Goal: Task Accomplishment & Management: Use online tool/utility

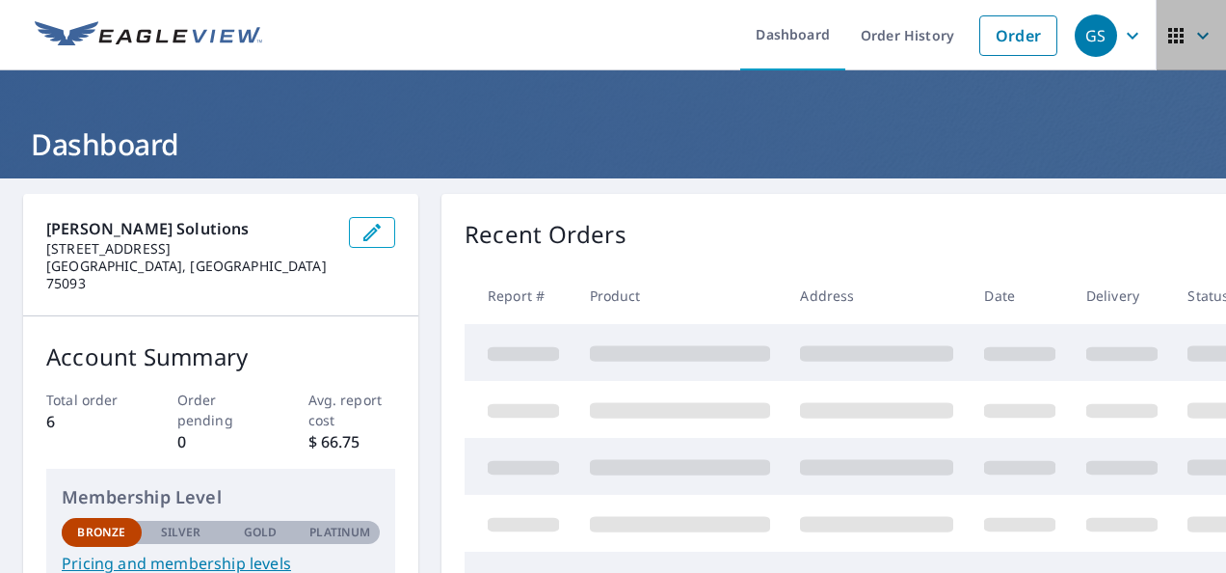
click at [1209, 25] on button "button" at bounding box center [1191, 35] width 70 height 70
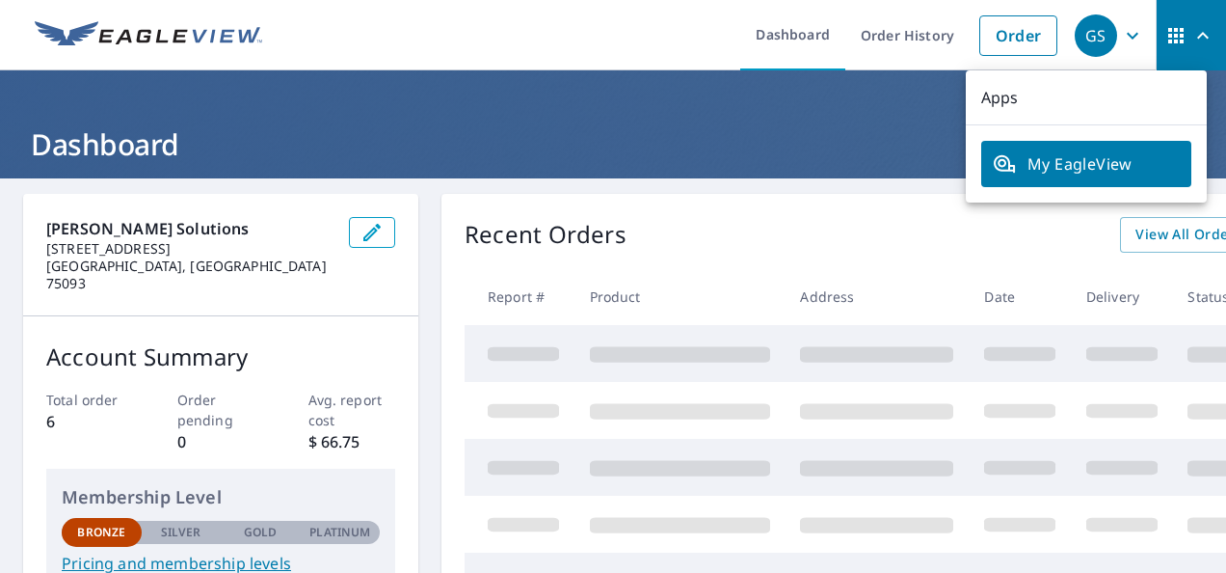
click at [795, 118] on header "Dashboard" at bounding box center [613, 124] width 1226 height 108
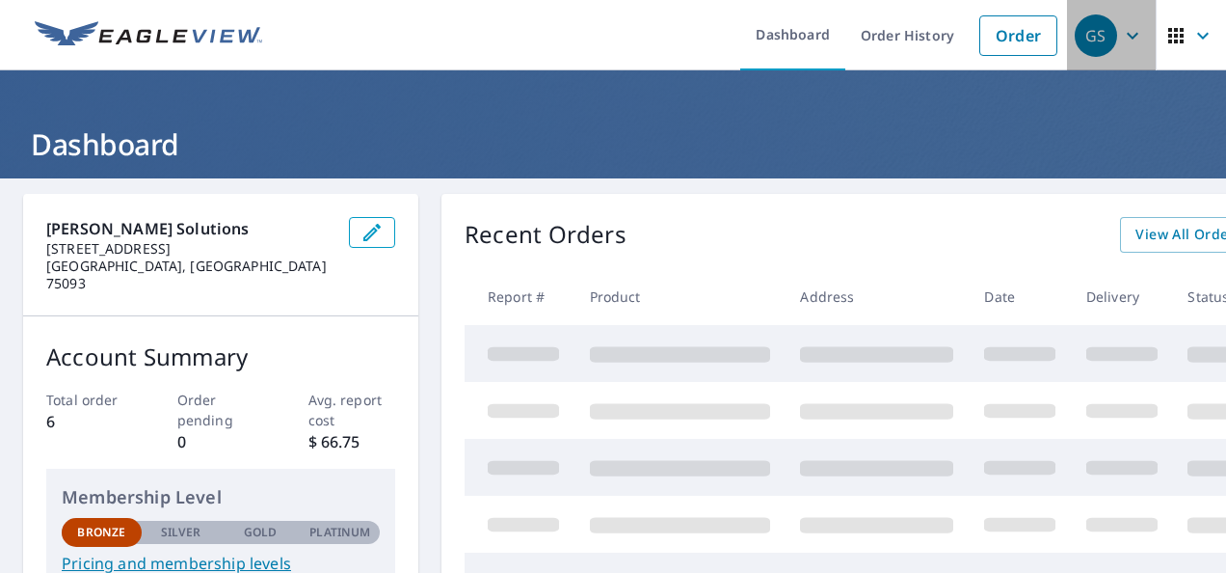
click at [1121, 35] on icon "button" at bounding box center [1132, 35] width 23 height 23
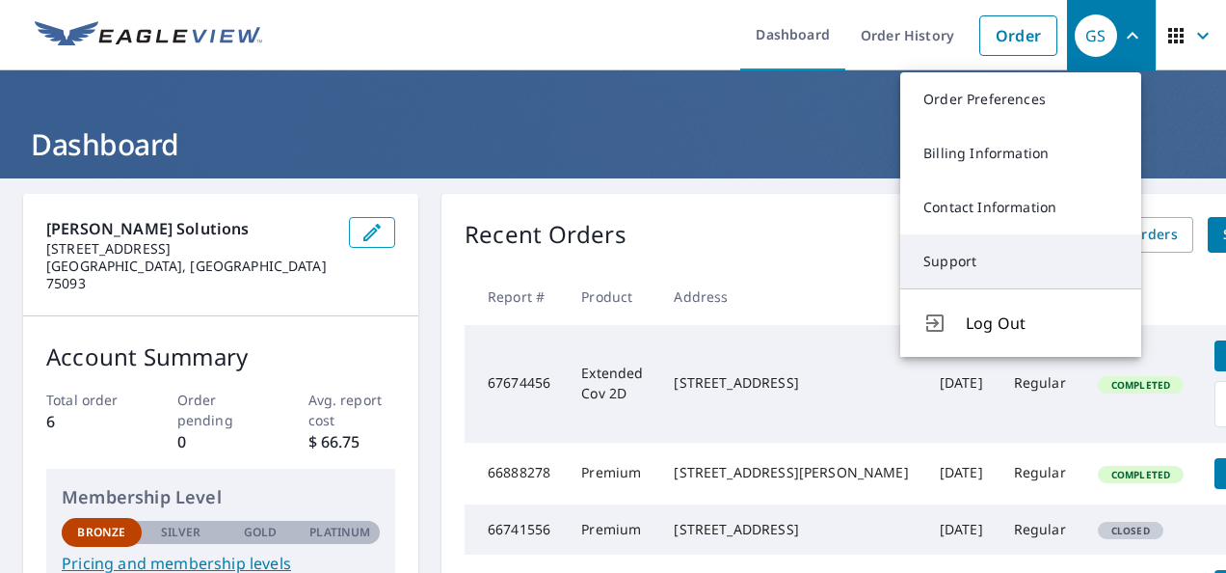
click at [954, 252] on link "Support" at bounding box center [1020, 261] width 241 height 54
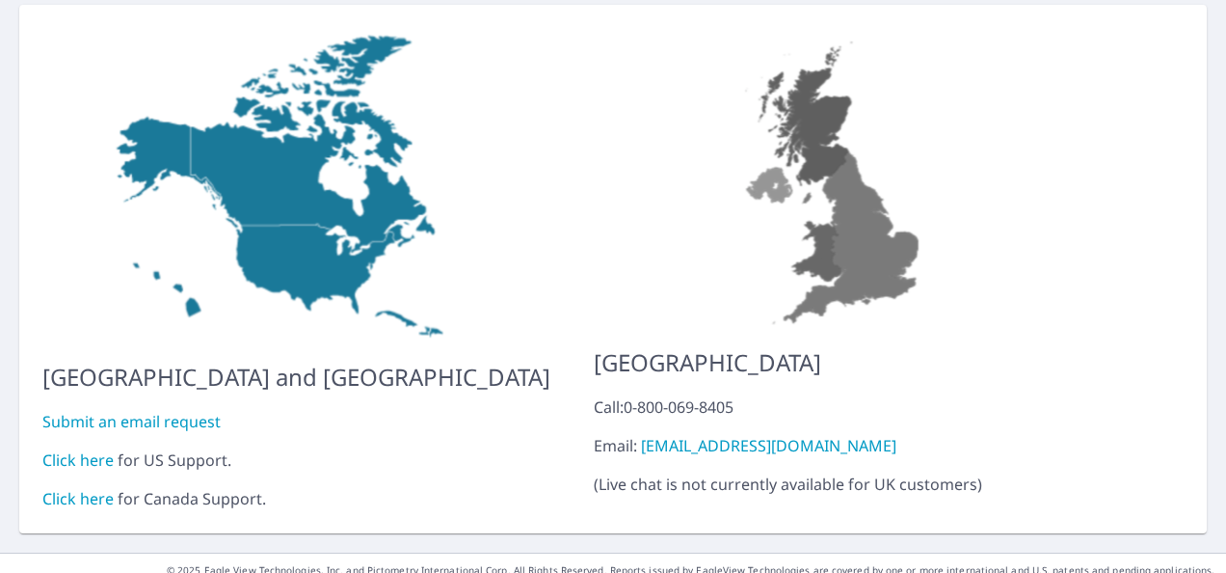
scroll to position [206, 0]
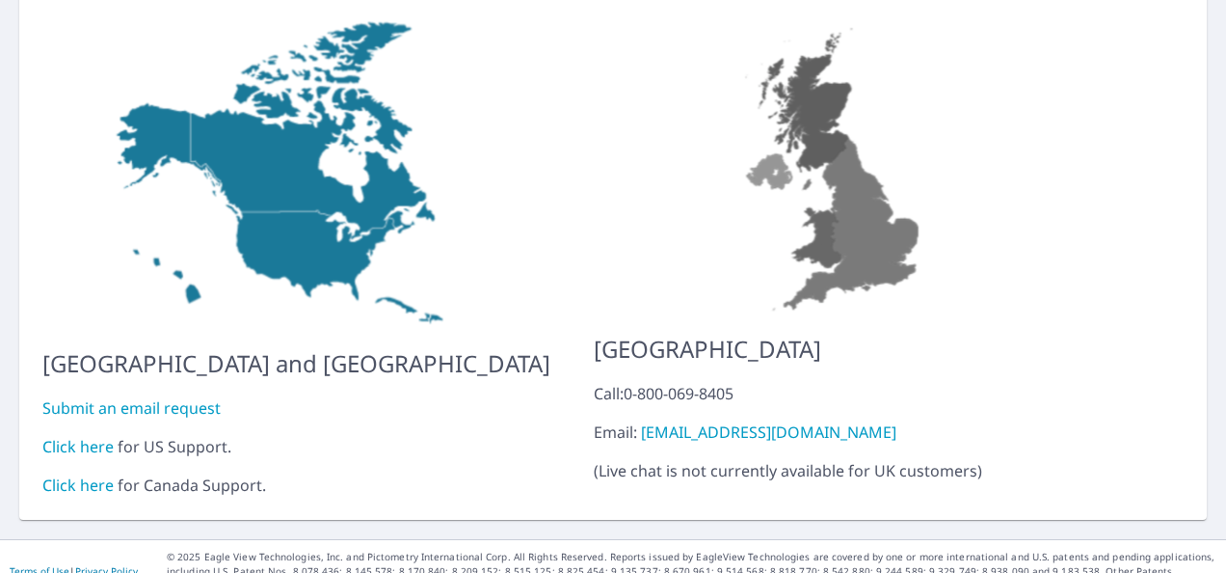
click at [62, 436] on link "Click here" at bounding box center [77, 446] width 71 height 21
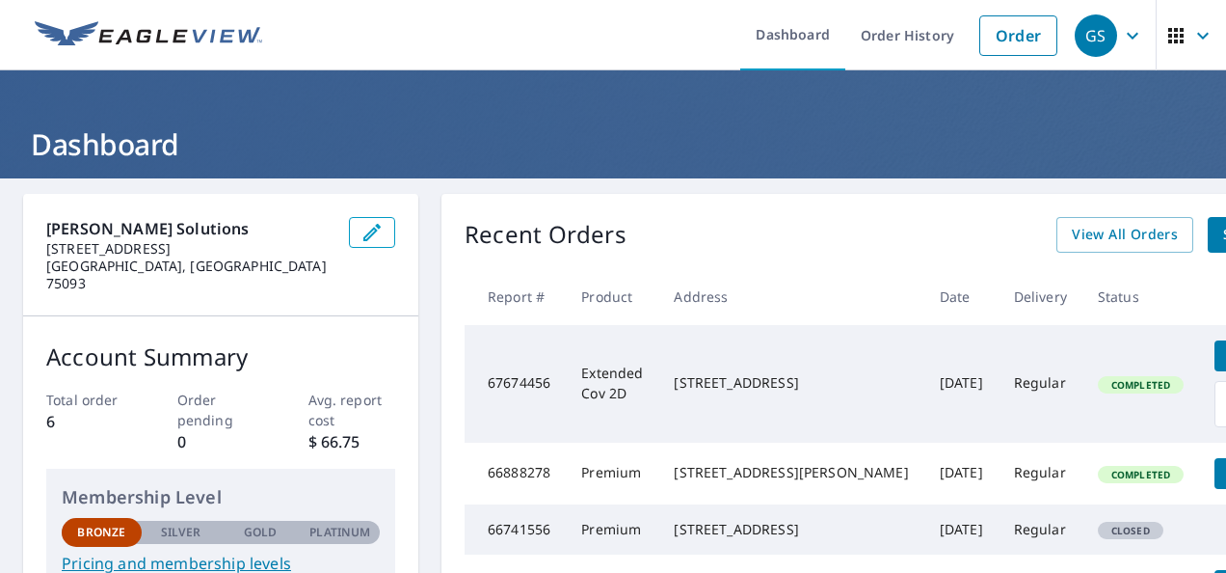
scroll to position [0, 60]
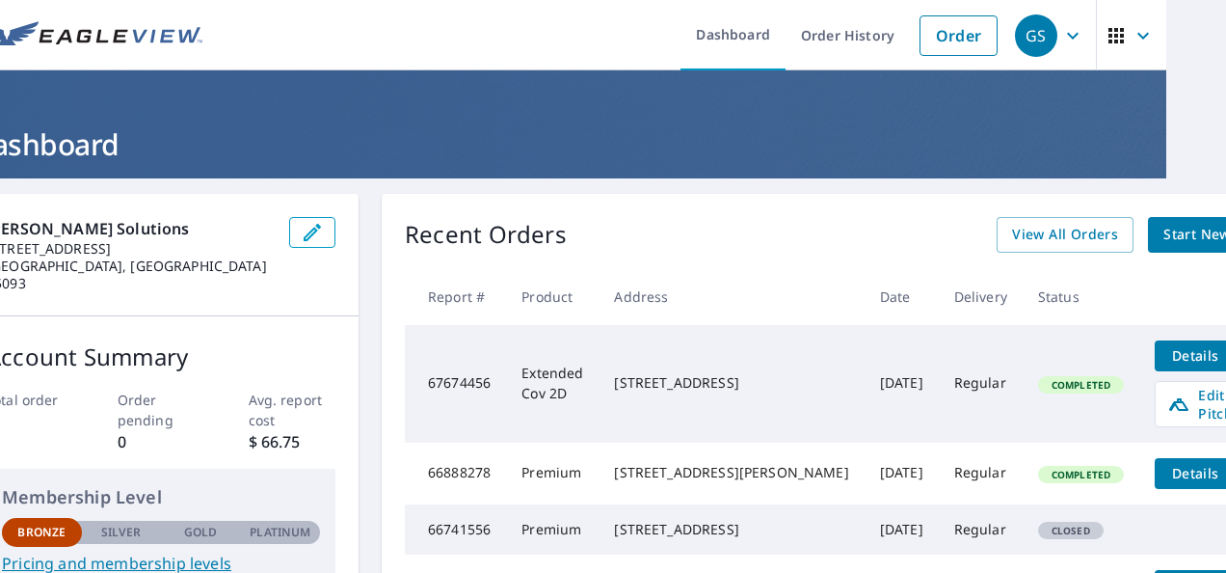
click at [1166, 347] on span "Details" at bounding box center [1195, 355] width 58 height 18
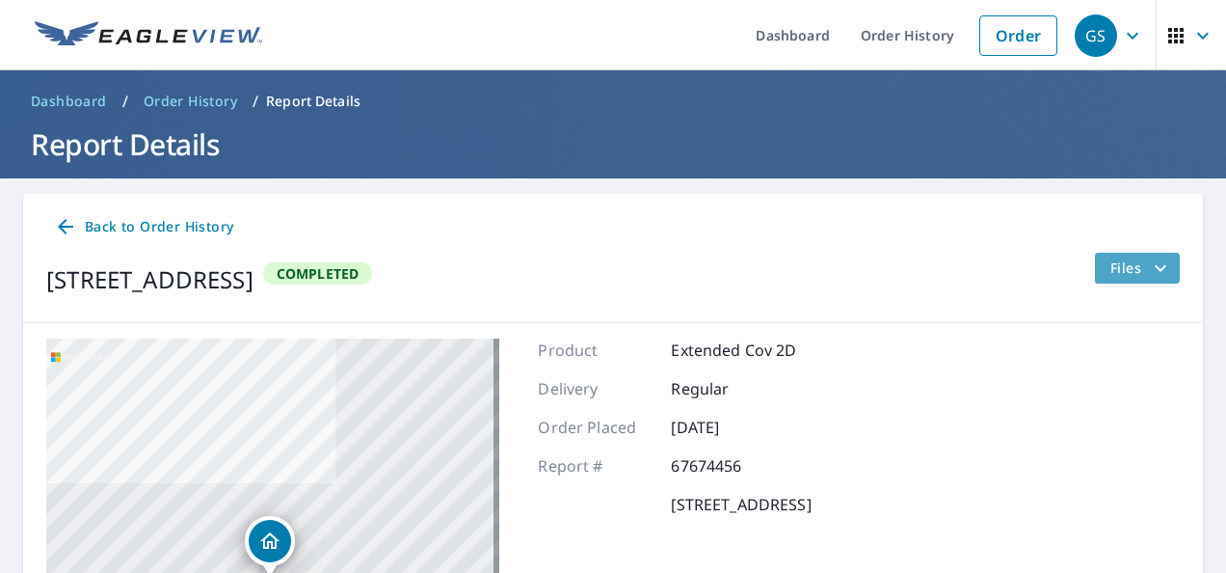
click at [1118, 271] on span "Files" at bounding box center [1142, 267] width 62 height 23
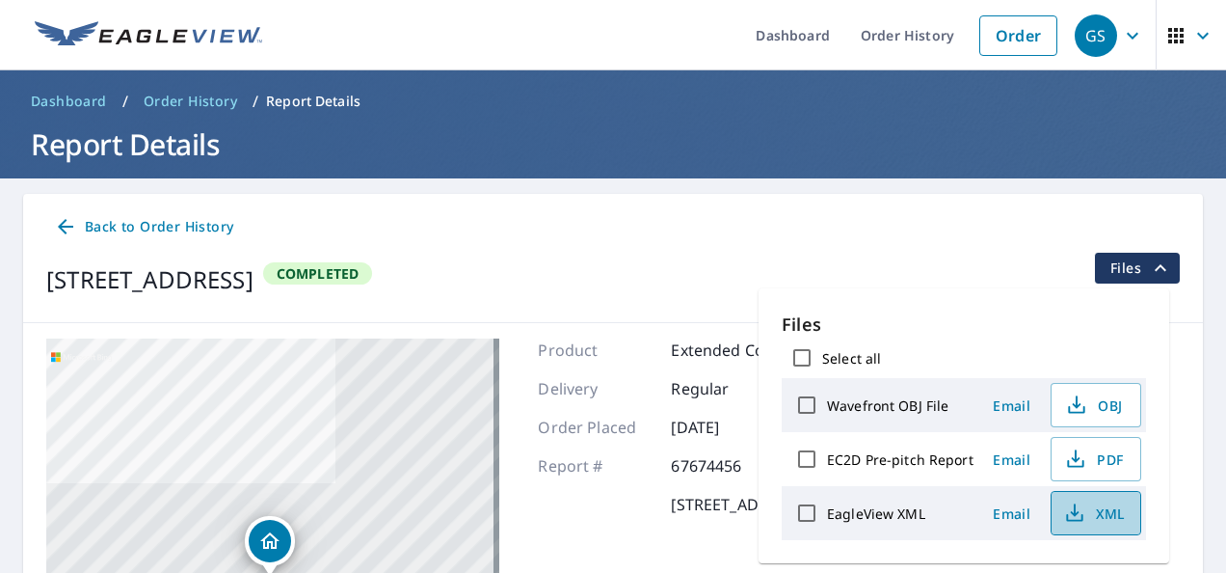
click at [1097, 501] on span "XML" at bounding box center [1094, 512] width 62 height 23
click at [1006, 512] on span "Email" at bounding box center [1012, 513] width 46 height 18
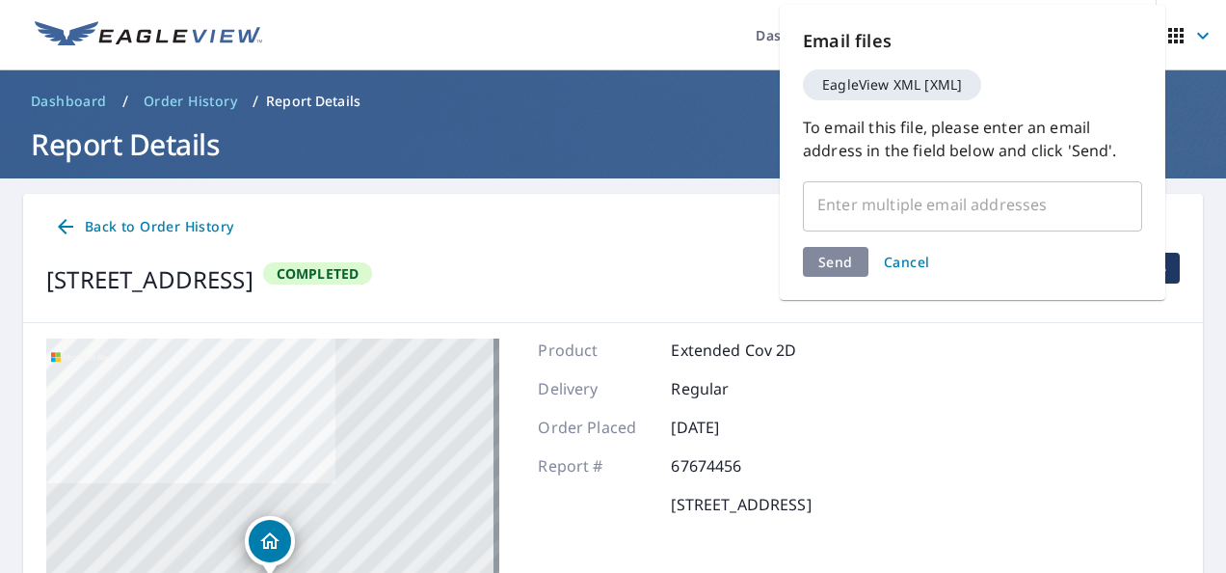
click at [856, 249] on div "Send Cancel" at bounding box center [972, 262] width 339 height 30
drag, startPoint x: 881, startPoint y: 168, endPoint x: 873, endPoint y: 195, distance: 28.1
click at [881, 168] on div "Email files EagleView XML [XML] To email this file, please enter an email addre…" at bounding box center [973, 152] width 386 height 295
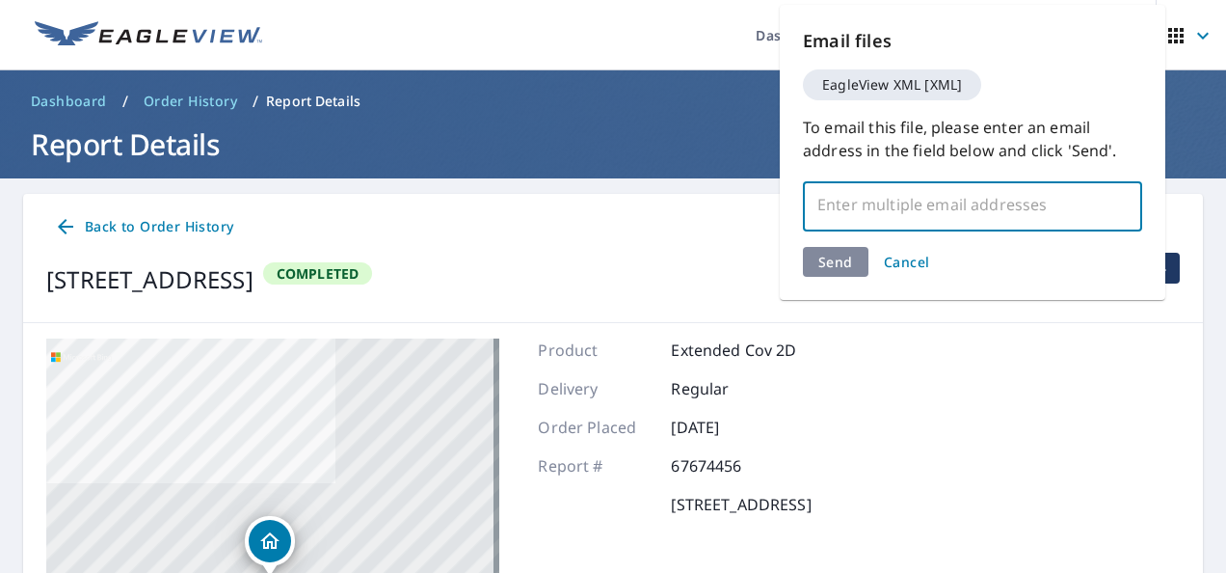
click at [873, 201] on input "text" at bounding box center [958, 204] width 293 height 37
type input "support@Mysmithsolutions.com"
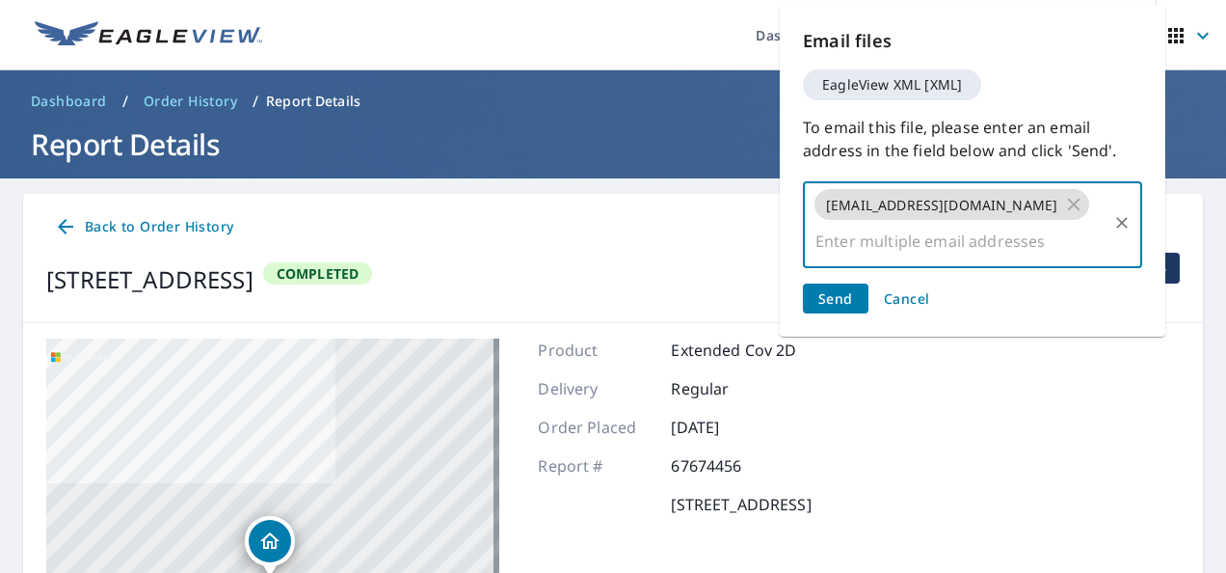
click at [816, 296] on button "Send" at bounding box center [836, 298] width 66 height 30
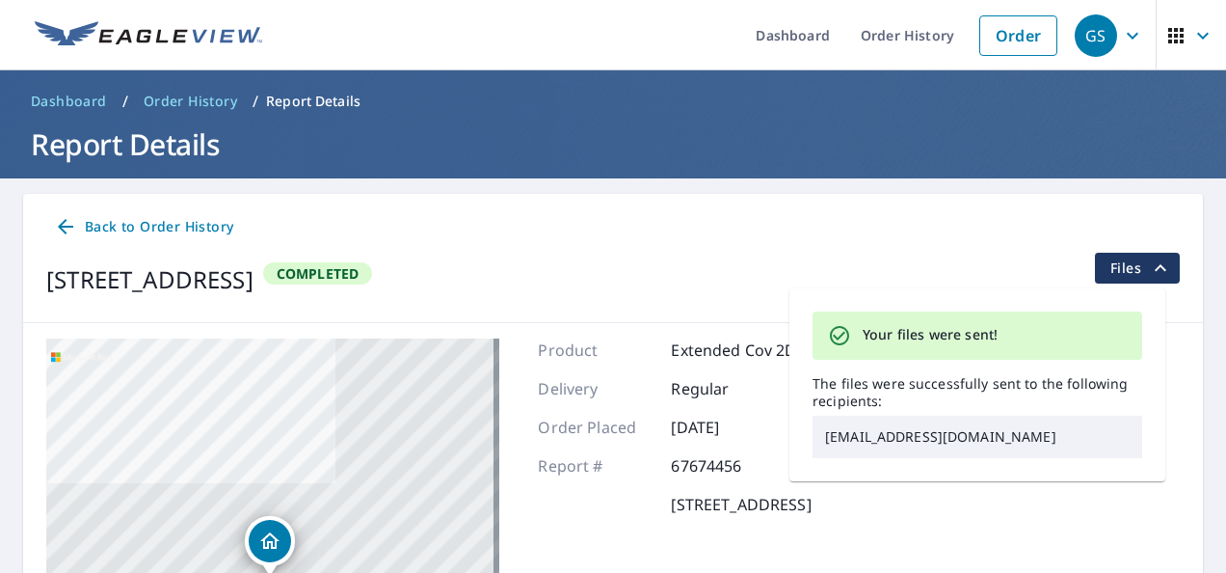
click at [825, 249] on div "Back to Order History 1719 Whittier Ave Dallas, TX 75218 Completed Files" at bounding box center [613, 258] width 1180 height 129
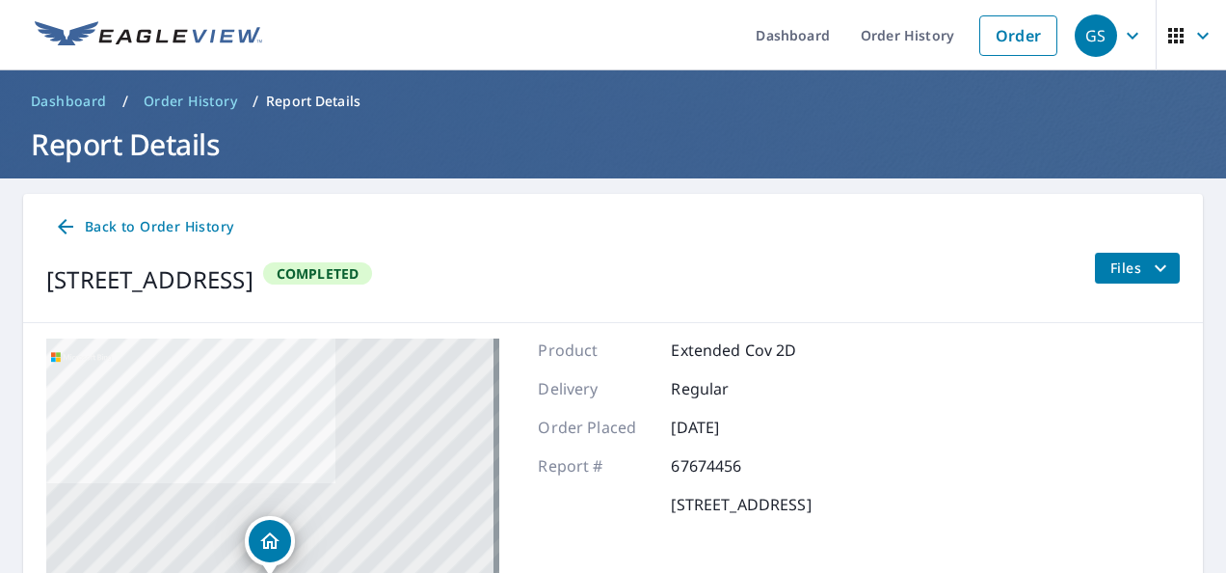
click at [1116, 260] on span "Files" at bounding box center [1142, 267] width 62 height 23
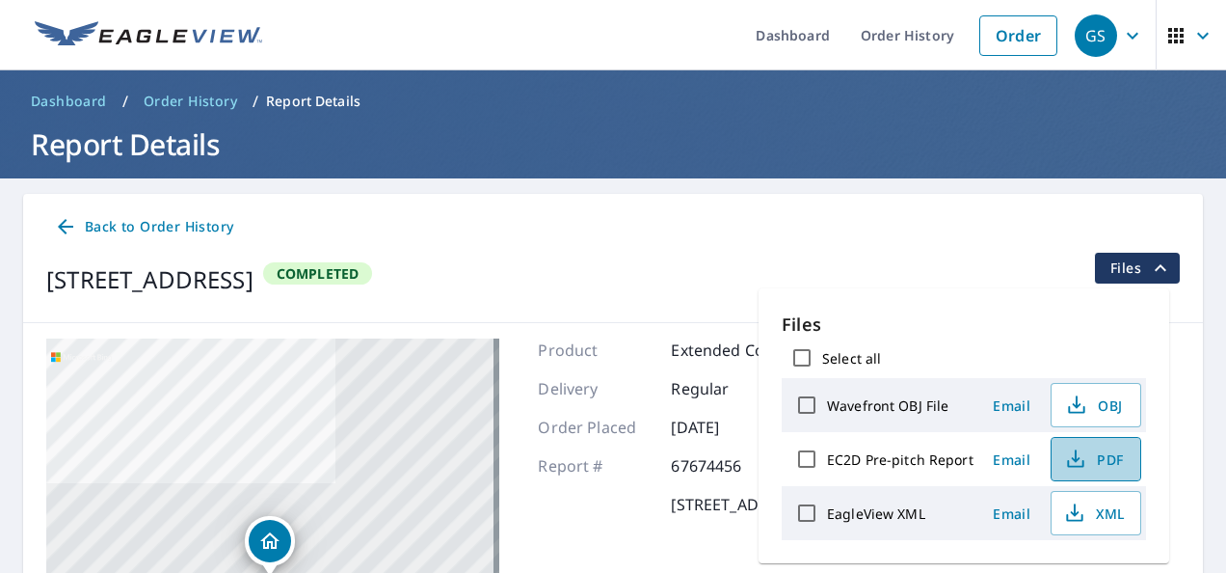
click at [1102, 458] on span "PDF" at bounding box center [1094, 458] width 62 height 23
click at [720, 281] on div "1719 Whittier Ave Dallas, TX 75218 Completed Files" at bounding box center [613, 280] width 1134 height 54
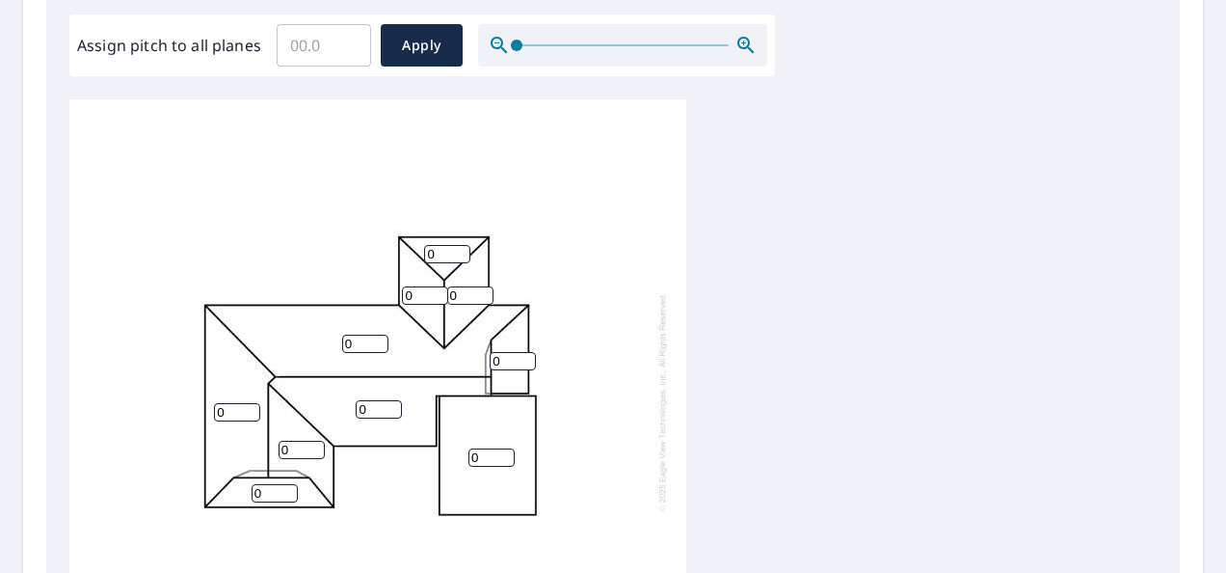
scroll to position [675, 0]
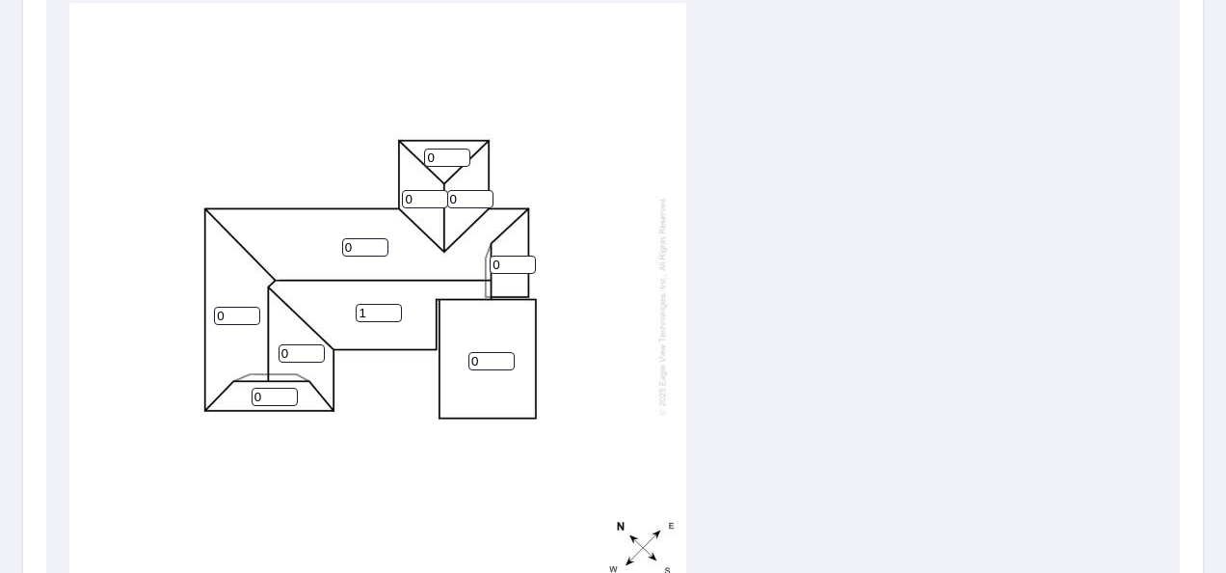
click at [395, 311] on input "1" at bounding box center [379, 313] width 46 height 18
click at [395, 311] on input "2" at bounding box center [379, 313] width 46 height 18
click at [395, 311] on input "3" at bounding box center [379, 313] width 46 height 18
click at [395, 311] on input "4" at bounding box center [379, 313] width 46 height 18
click at [395, 311] on input "5" at bounding box center [379, 313] width 46 height 18
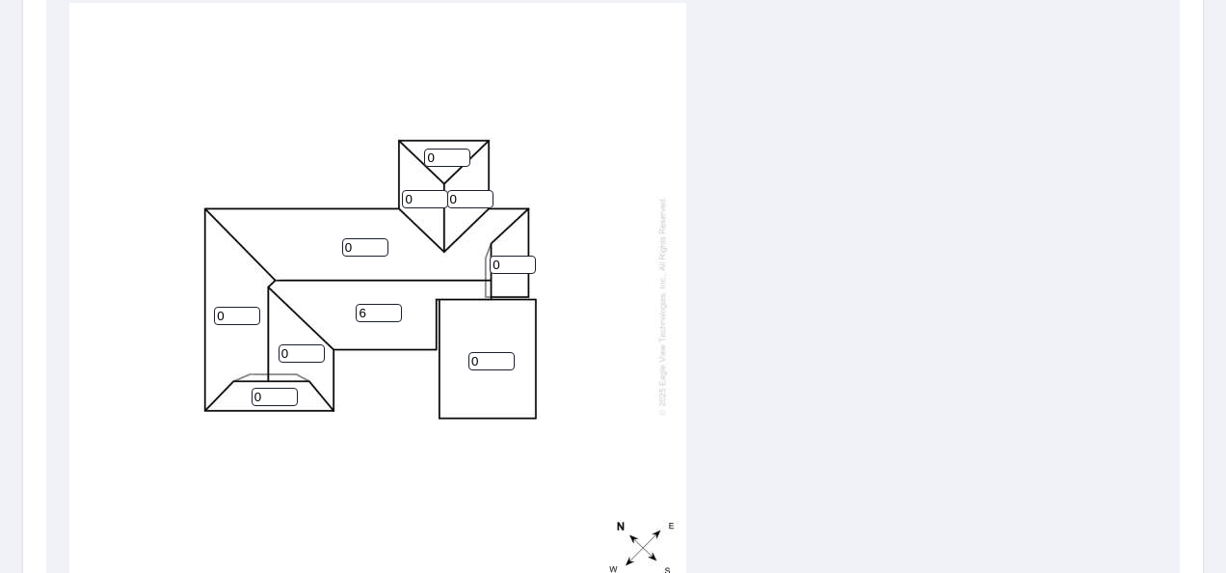
type input "6"
click at [395, 311] on input "6" at bounding box center [379, 313] width 46 height 18
click at [314, 351] on input "1" at bounding box center [302, 353] width 46 height 18
click at [314, 351] on input "2" at bounding box center [302, 353] width 46 height 18
click at [314, 351] on input "3" at bounding box center [302, 353] width 46 height 18
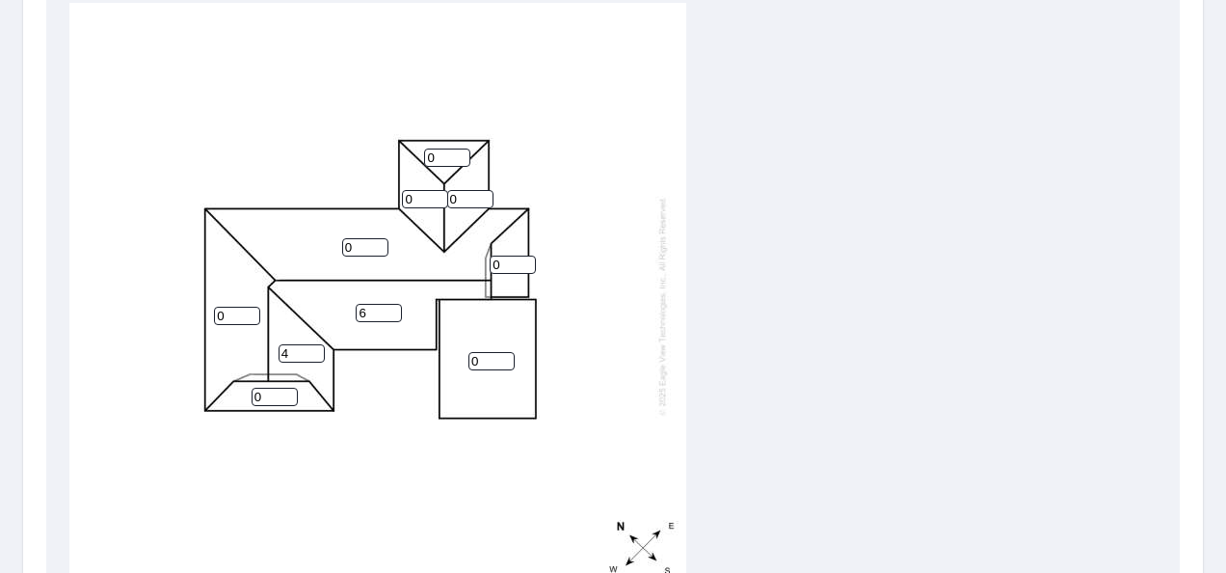
click at [314, 351] on input "4" at bounding box center [302, 353] width 46 height 18
click at [314, 351] on input "5" at bounding box center [302, 353] width 46 height 18
type input "6"
click at [314, 351] on input "6" at bounding box center [302, 353] width 46 height 18
click at [254, 311] on input "1" at bounding box center [237, 316] width 46 height 18
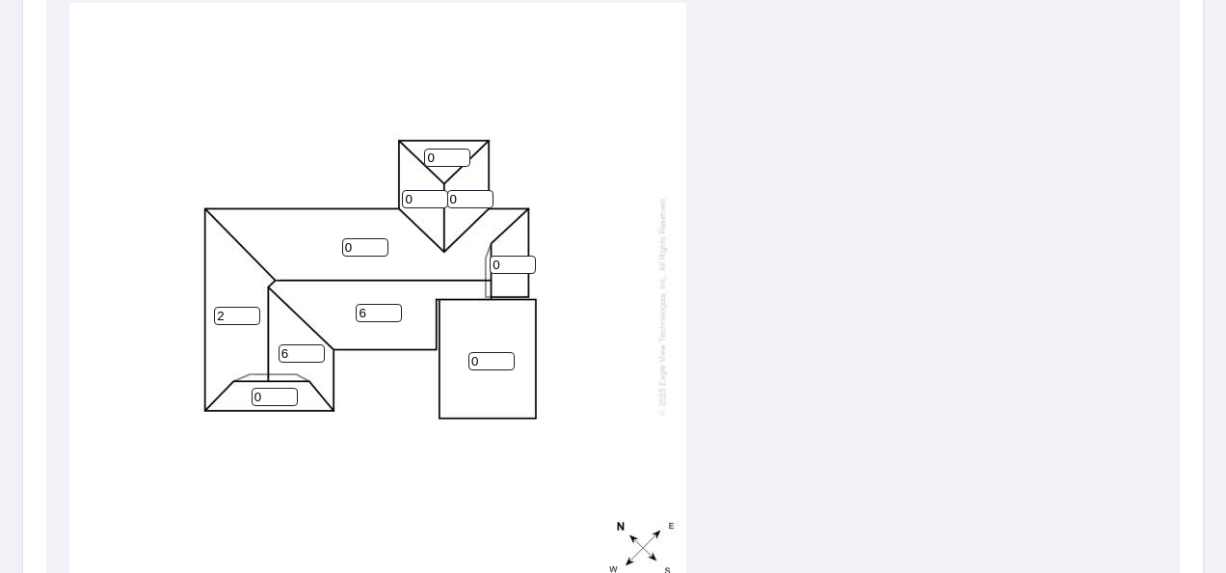
click at [251, 311] on input "2" at bounding box center [237, 316] width 46 height 18
click at [251, 311] on input "3" at bounding box center [237, 316] width 46 height 18
click at [251, 311] on input "4" at bounding box center [237, 316] width 46 height 18
click at [251, 311] on input "5" at bounding box center [237, 316] width 46 height 18
type input "6"
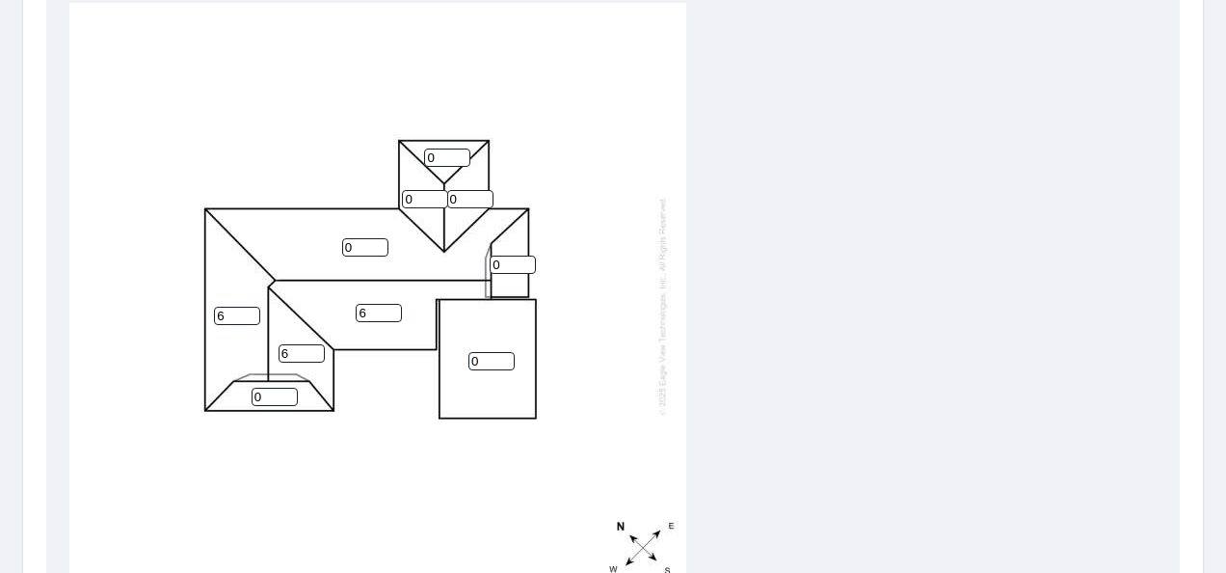
click at [251, 310] on input "6" at bounding box center [237, 316] width 46 height 18
click at [379, 243] on input "1" at bounding box center [365, 247] width 46 height 18
click at [379, 243] on input "2" at bounding box center [365, 247] width 46 height 18
click at [379, 243] on input "3" at bounding box center [365, 247] width 46 height 18
click at [379, 243] on input "4" at bounding box center [365, 247] width 46 height 18
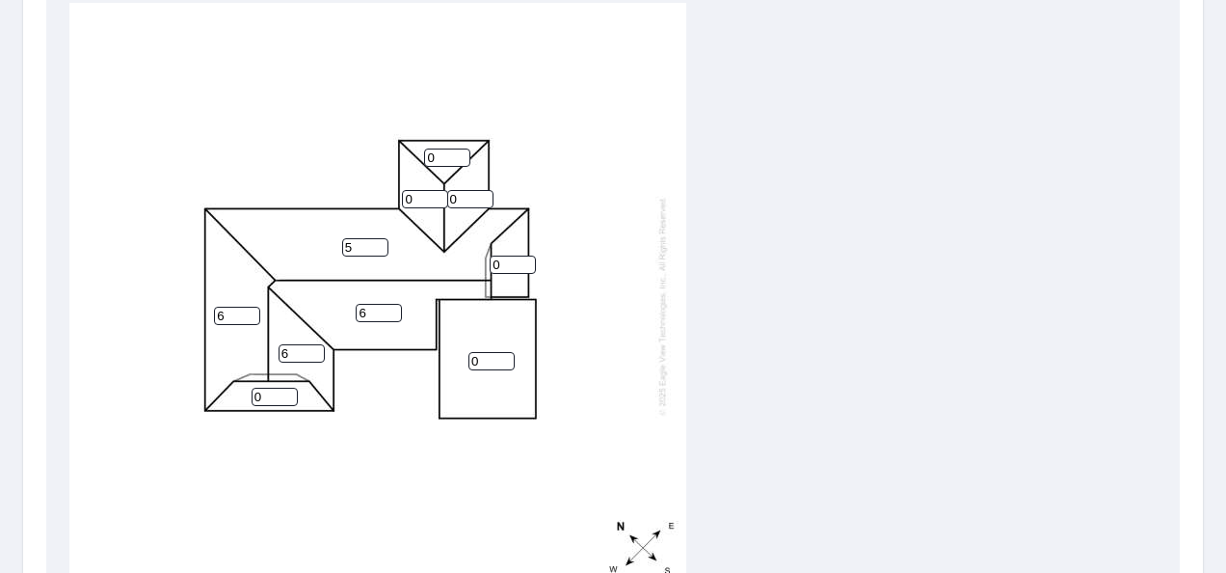
click at [379, 243] on input "5" at bounding box center [365, 247] width 46 height 18
type input "6"
click at [379, 243] on input "6" at bounding box center [365, 247] width 46 height 18
click at [503, 267] on input "0" at bounding box center [513, 264] width 46 height 18
click at [530, 264] on input "0" at bounding box center [513, 264] width 46 height 18
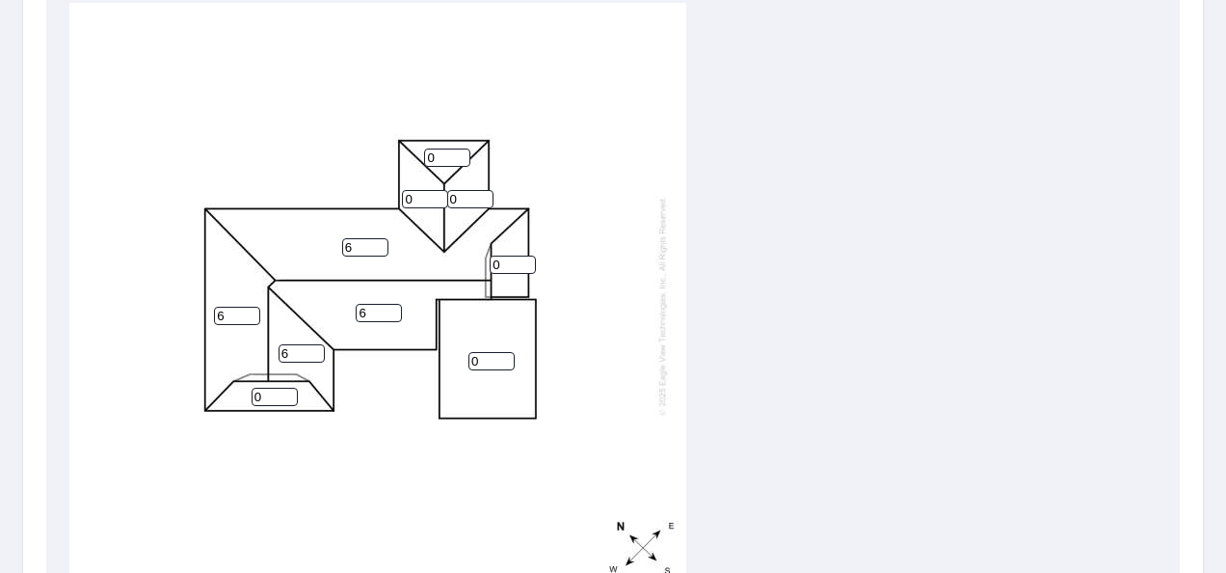
click at [530, 264] on input "0" at bounding box center [513, 264] width 46 height 18
click at [529, 263] on input "1" at bounding box center [513, 264] width 46 height 18
click at [529, 262] on input "2" at bounding box center [513, 264] width 46 height 18
click at [524, 264] on input "1" at bounding box center [513, 264] width 46 height 18
click at [524, 264] on input "0" at bounding box center [513, 264] width 46 height 18
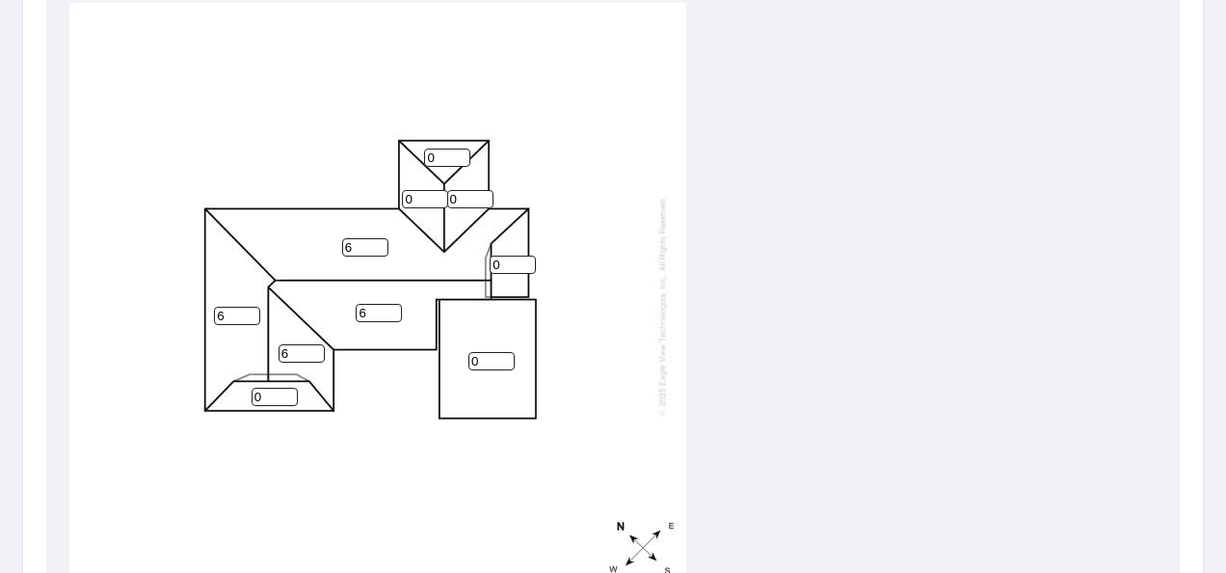
click at [525, 254] on div "6 0 6 6 6 0 0 0 0 0" at bounding box center [377, 305] width 617 height 605
click at [526, 258] on input "1" at bounding box center [513, 264] width 46 height 18
click at [526, 258] on input "2" at bounding box center [513, 264] width 46 height 18
click at [526, 258] on input "3" at bounding box center [513, 264] width 46 height 18
click at [526, 258] on input "4" at bounding box center [513, 264] width 46 height 18
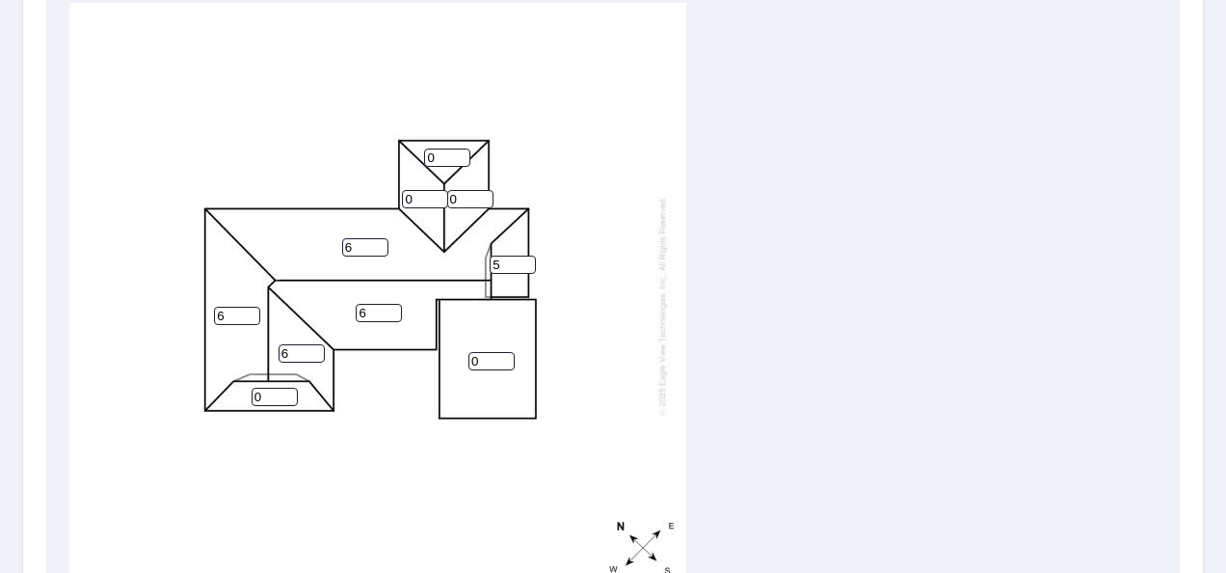
click at [526, 258] on input "5" at bounding box center [513, 264] width 46 height 18
type input "6"
click at [526, 258] on input "6" at bounding box center [513, 264] width 46 height 18
drag, startPoint x: 467, startPoint y: 204, endPoint x: 485, endPoint y: 201, distance: 18.7
click at [468, 203] on input "0" at bounding box center [470, 199] width 46 height 18
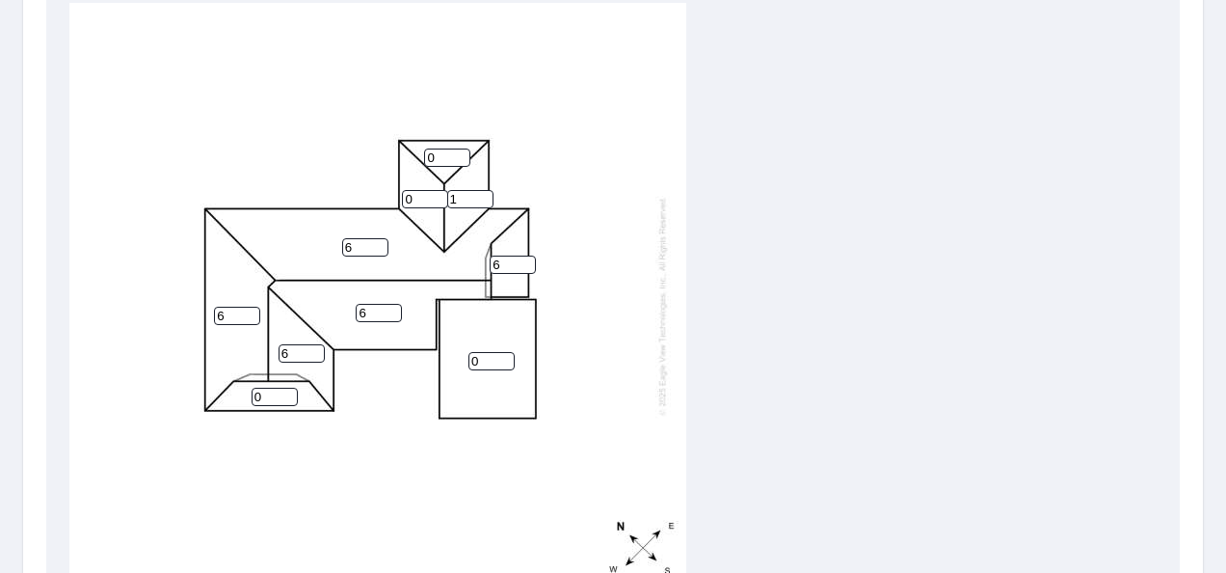
click at [484, 198] on input "1" at bounding box center [470, 199] width 46 height 18
click at [484, 198] on input "2" at bounding box center [470, 199] width 46 height 18
click at [484, 198] on input "3" at bounding box center [470, 199] width 46 height 18
click at [484, 198] on input "4" at bounding box center [470, 199] width 46 height 18
click at [484, 198] on input "5" at bounding box center [470, 199] width 46 height 18
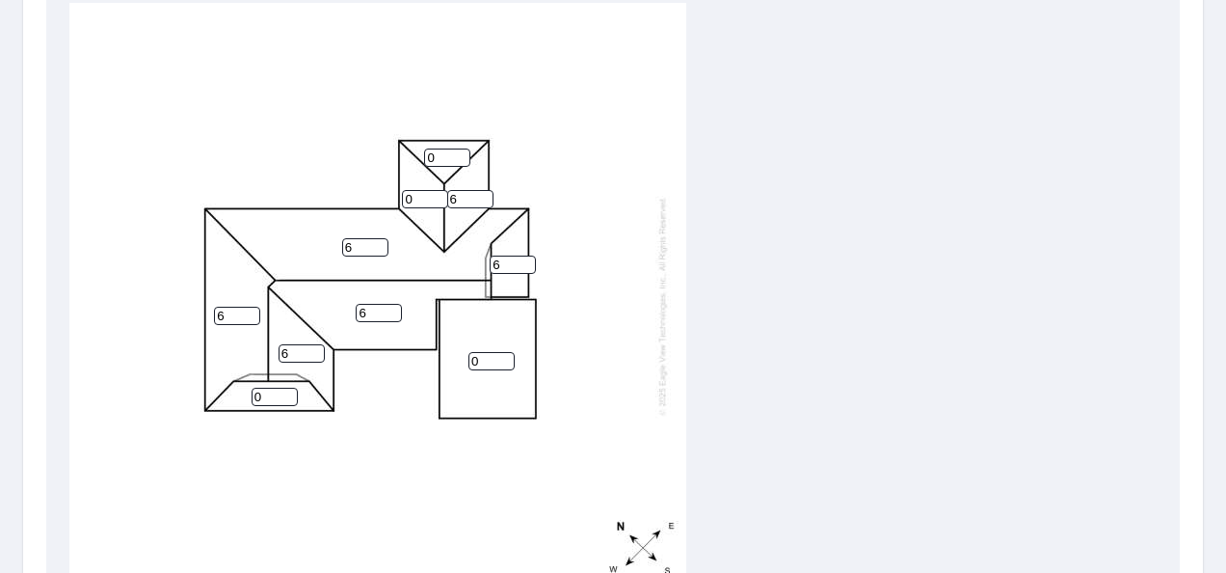
type input "6"
click at [484, 198] on input "6" at bounding box center [470, 199] width 46 height 18
click at [426, 204] on input "0" at bounding box center [425, 199] width 46 height 18
click at [440, 197] on input "1" at bounding box center [425, 199] width 46 height 18
click at [440, 196] on input "2" at bounding box center [425, 199] width 46 height 18
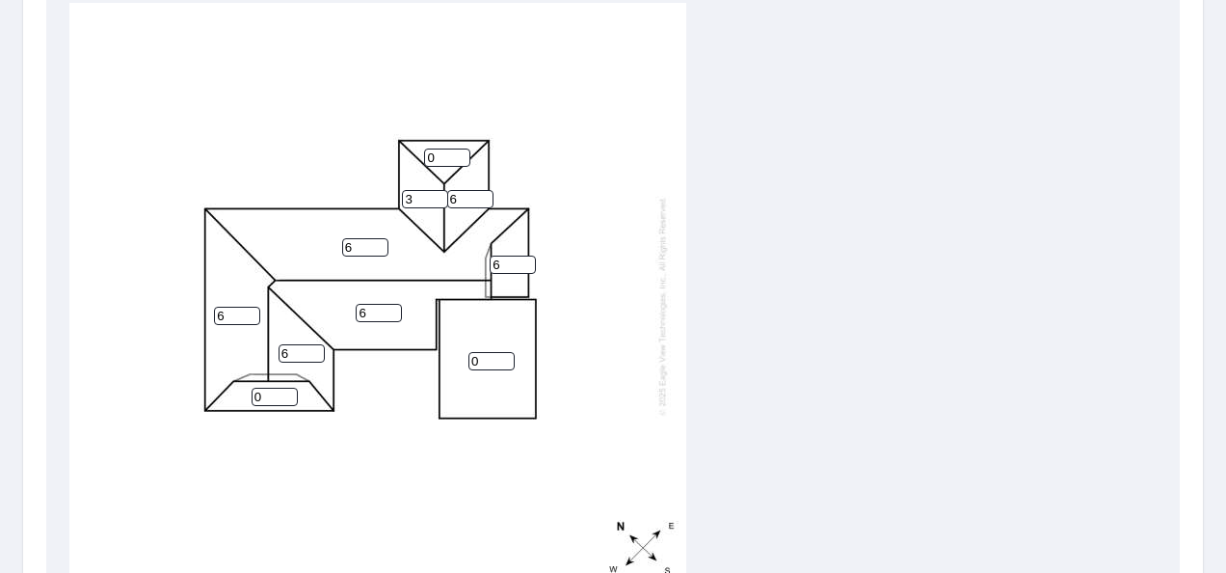
click at [440, 196] on input "3" at bounding box center [425, 199] width 46 height 18
click at [440, 196] on input "4" at bounding box center [425, 199] width 46 height 18
click at [440, 196] on input "5" at bounding box center [425, 199] width 46 height 18
click at [440, 196] on input "6" at bounding box center [425, 199] width 46 height 18
type input "7"
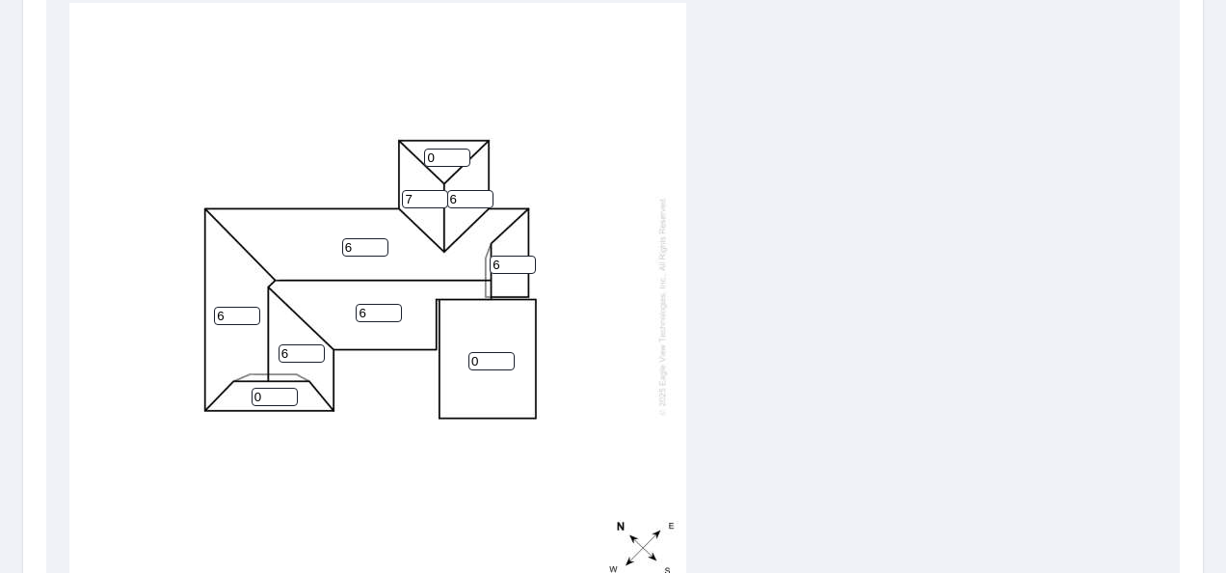
click at [440, 196] on input "7" at bounding box center [425, 199] width 46 height 18
click at [459, 152] on input "0" at bounding box center [447, 157] width 46 height 18
click at [460, 153] on input "1" at bounding box center [447, 157] width 46 height 18
click at [460, 153] on input "2" at bounding box center [447, 157] width 46 height 18
type input "3"
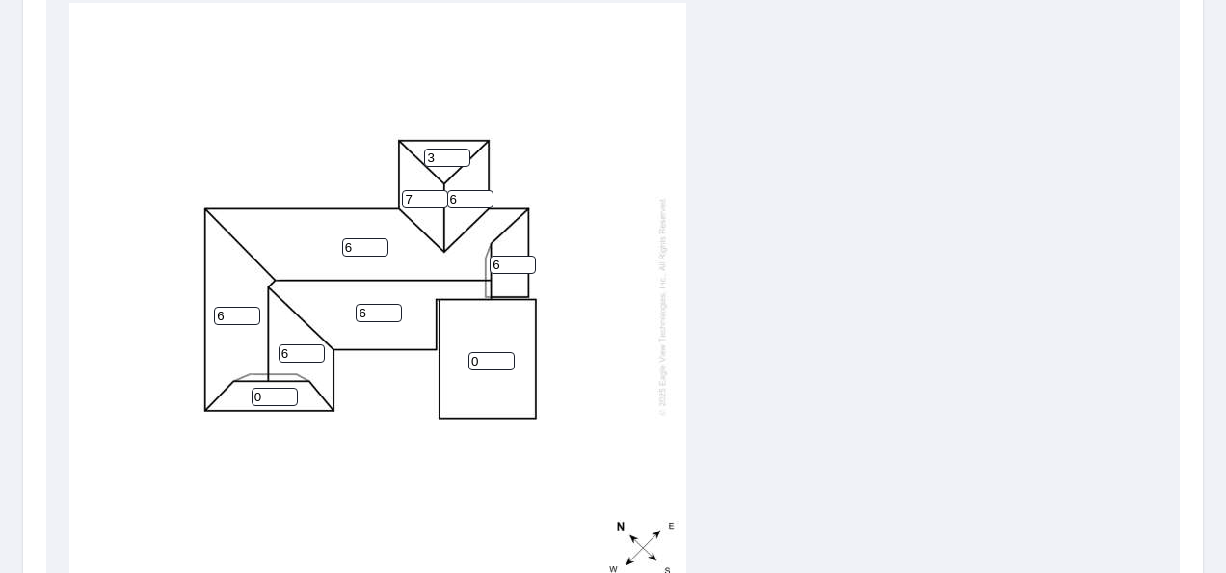
click at [460, 153] on input "3" at bounding box center [447, 157] width 46 height 18
type input "6"
click at [441, 201] on input "6" at bounding box center [425, 199] width 46 height 18
click at [463, 152] on input "4" at bounding box center [447, 157] width 46 height 18
click at [464, 154] on input "5" at bounding box center [447, 157] width 46 height 18
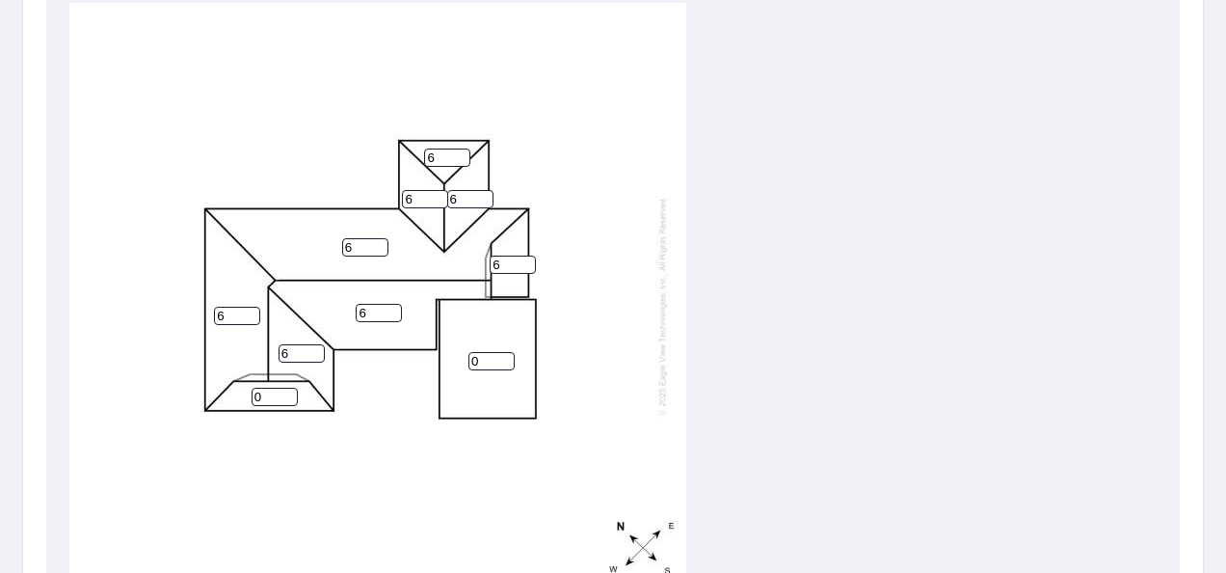
type input "6"
click at [464, 154] on input "6" at bounding box center [447, 157] width 46 height 18
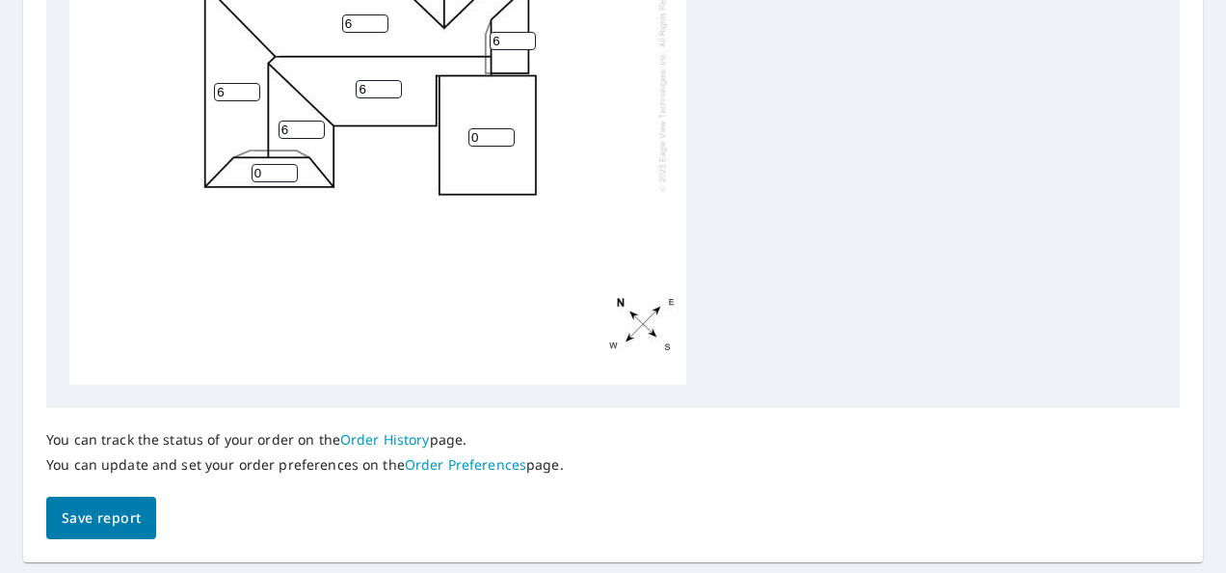
scroll to position [856, 0]
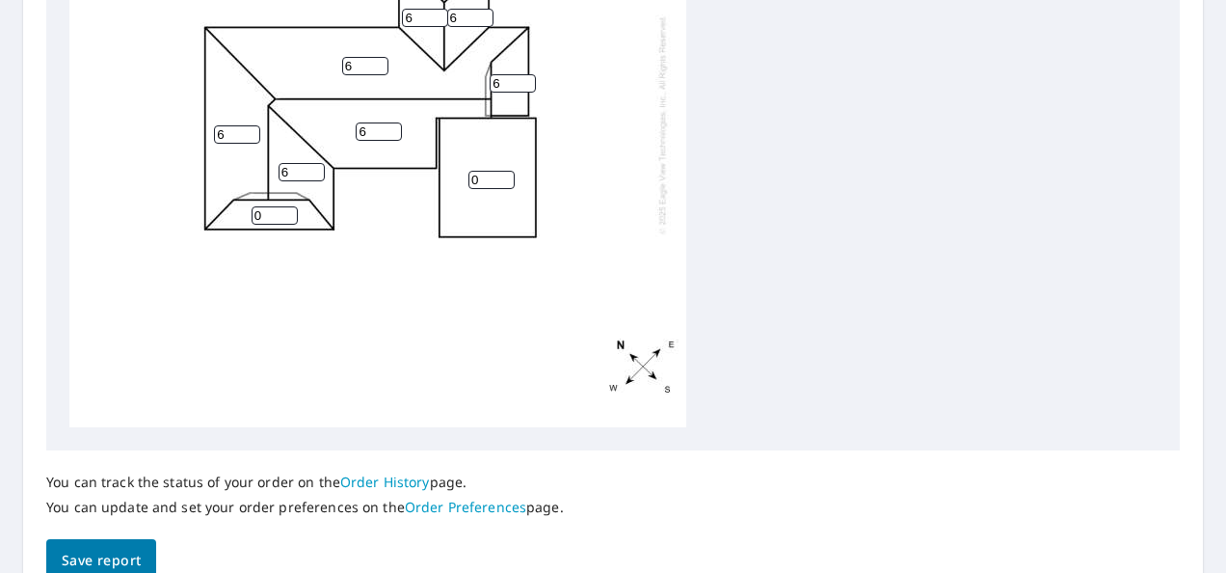
click at [279, 215] on input "0" at bounding box center [275, 215] width 46 height 18
click at [293, 207] on input "0" at bounding box center [275, 215] width 46 height 18
click at [286, 210] on input "1" at bounding box center [275, 215] width 46 height 18
click at [286, 210] on input "2" at bounding box center [275, 215] width 46 height 18
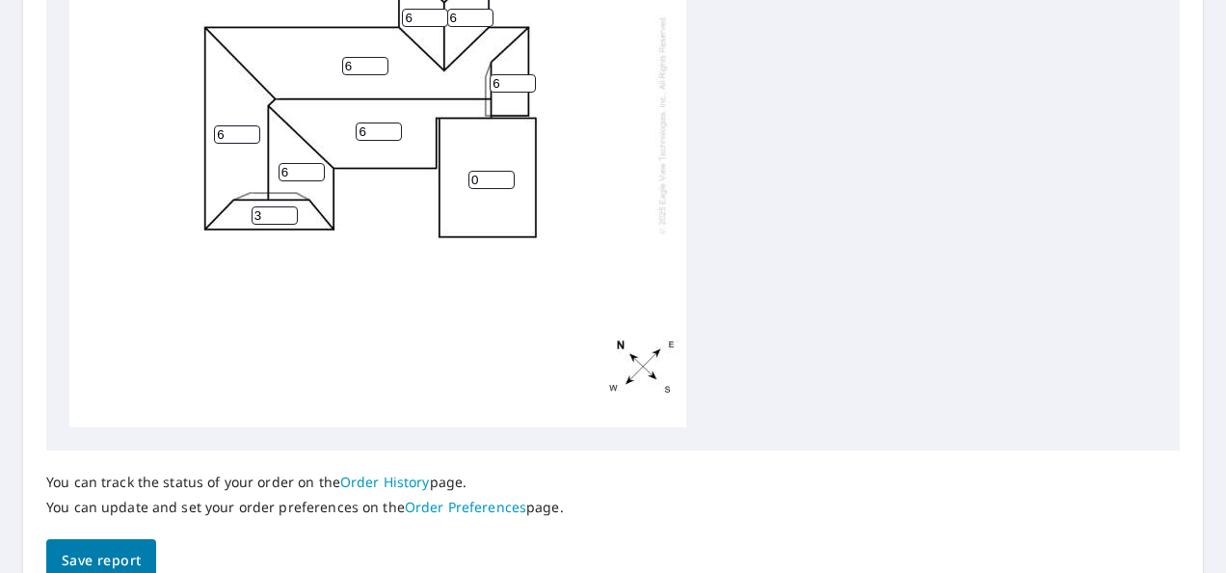
click at [286, 210] on input "3" at bounding box center [275, 215] width 46 height 18
click at [286, 210] on input "4" at bounding box center [275, 215] width 46 height 18
click at [286, 210] on input "5" at bounding box center [275, 215] width 46 height 18
type input "6"
click at [286, 210] on input "6" at bounding box center [275, 215] width 46 height 18
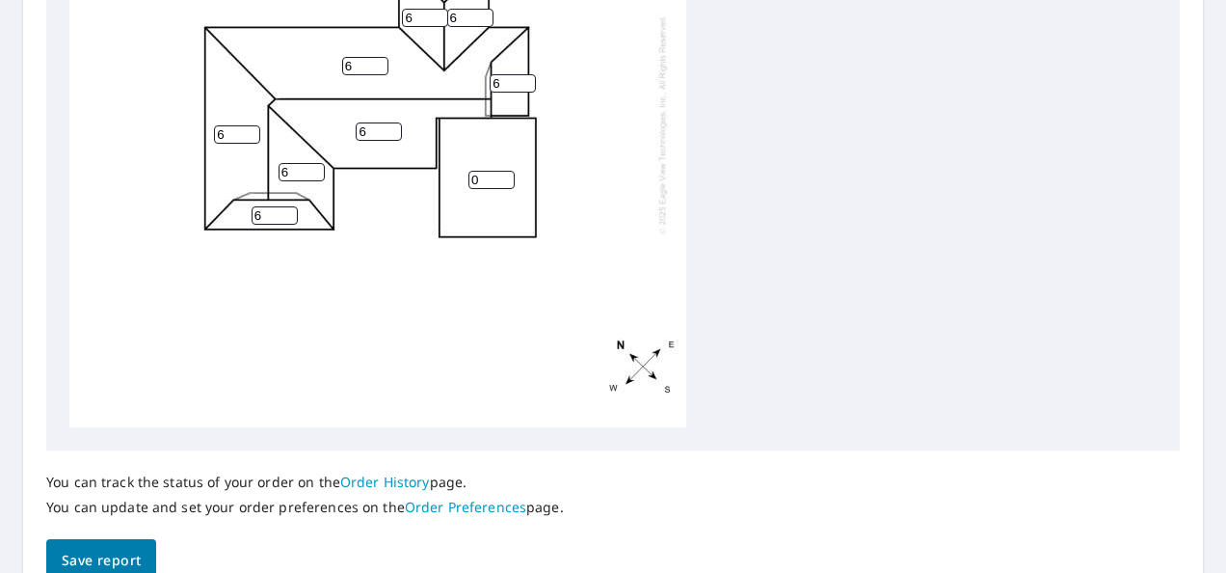
click at [426, 249] on div "6 0 6 6 6 6 6 6 6 6" at bounding box center [377, 124] width 617 height 605
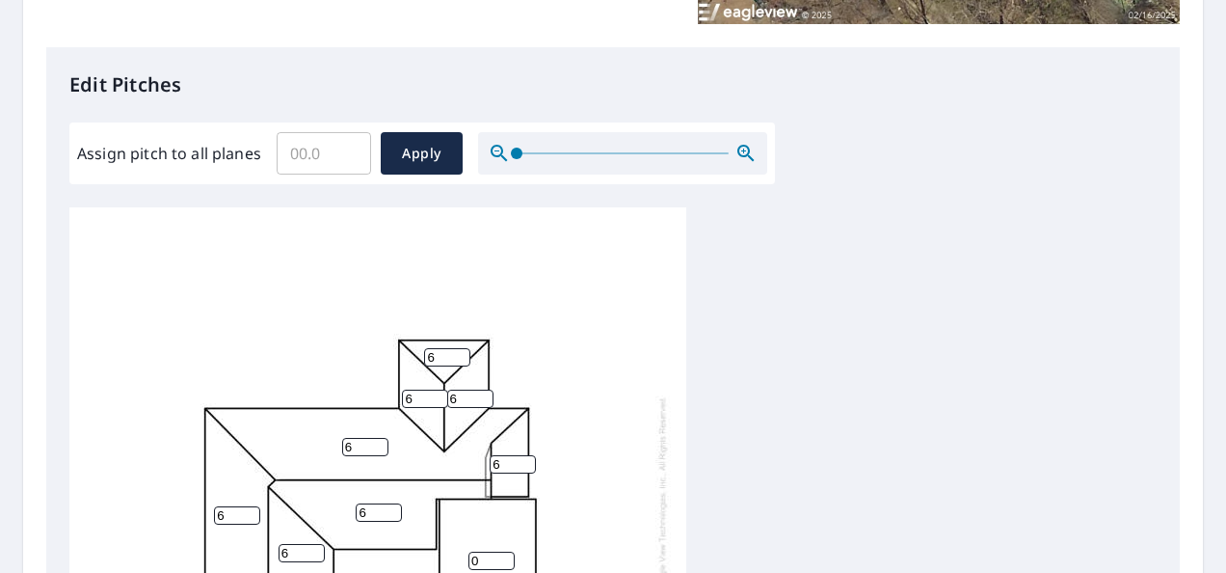
scroll to position [19, 0]
click at [937, 487] on div "6 0 6 6 6 6 6 6 6 6" at bounding box center [612, 509] width 1087 height 605
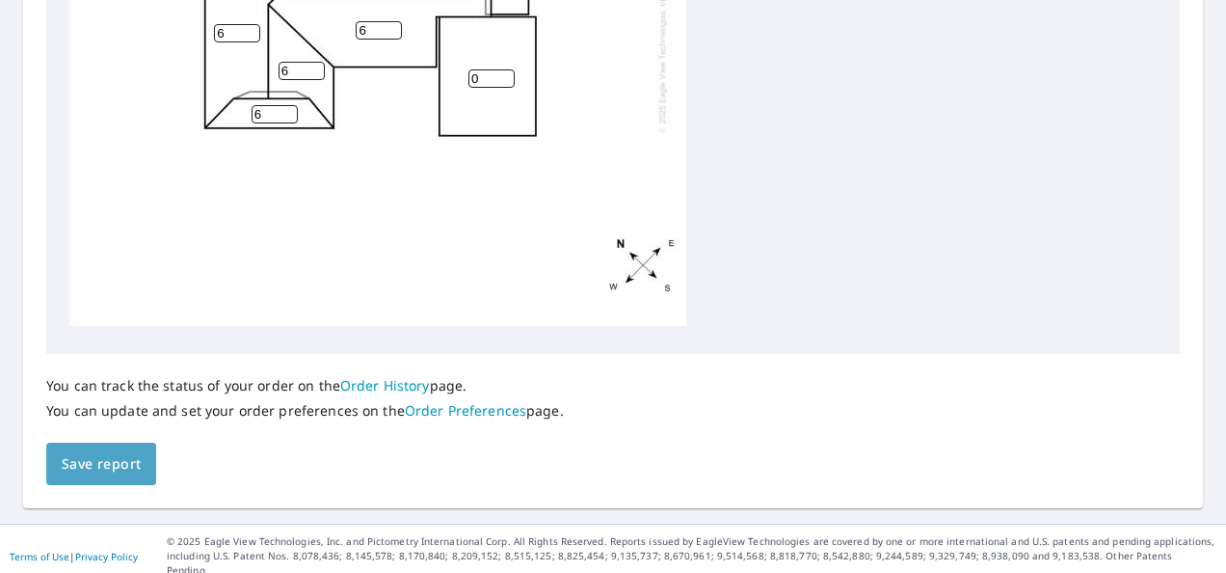
click at [86, 459] on span "Save report" at bounding box center [101, 464] width 79 height 24
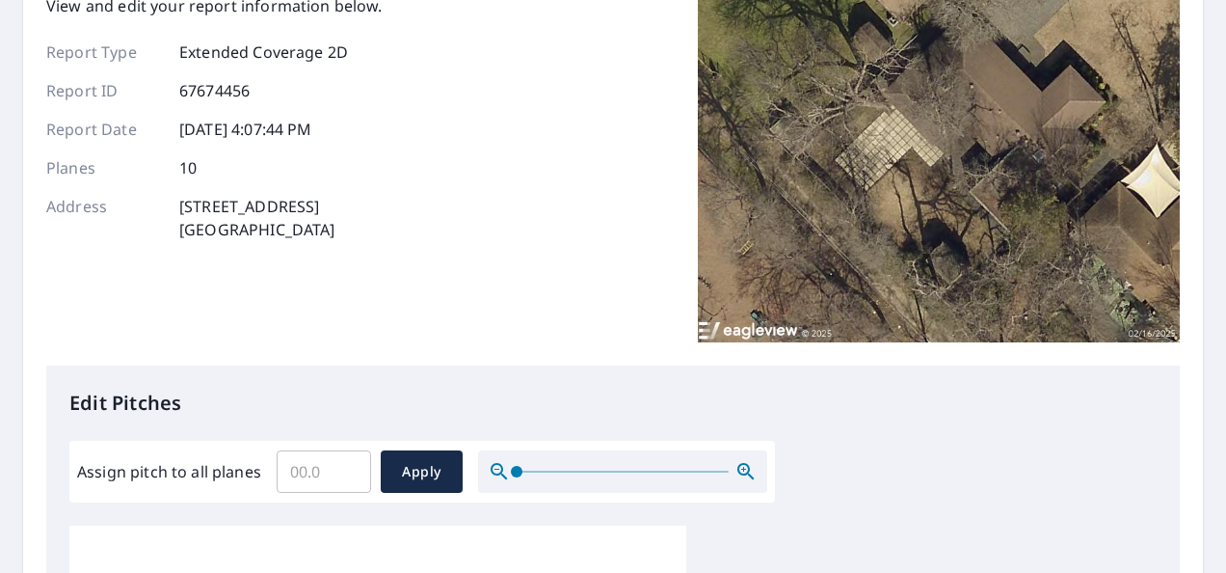
scroll to position [0, 0]
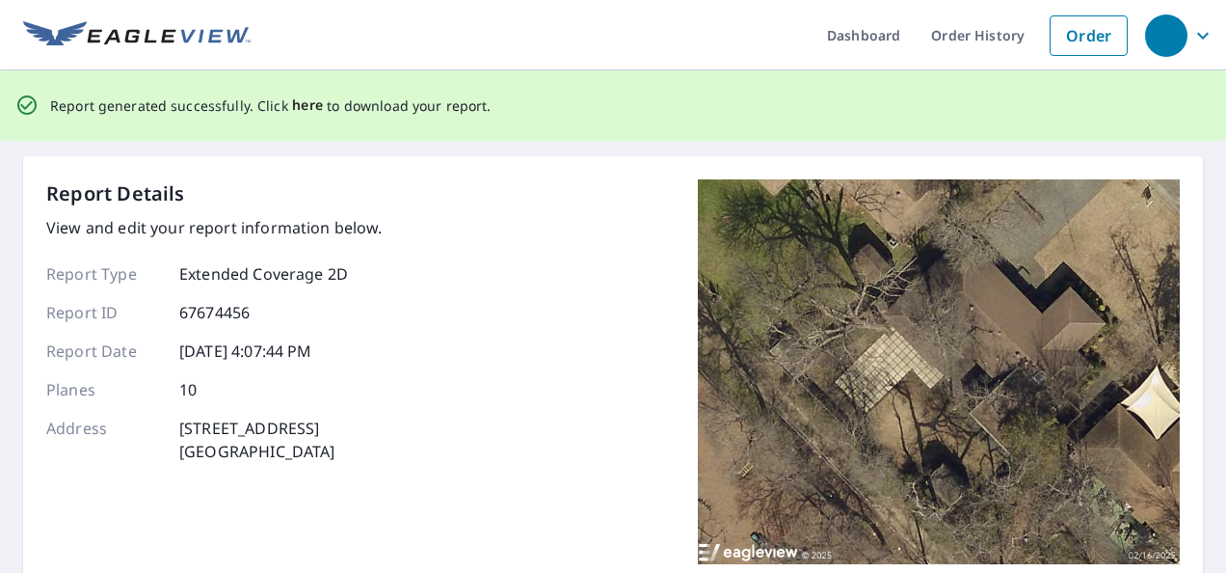
click at [305, 109] on span "here" at bounding box center [308, 106] width 32 height 24
